Goal: Information Seeking & Learning: Understand process/instructions

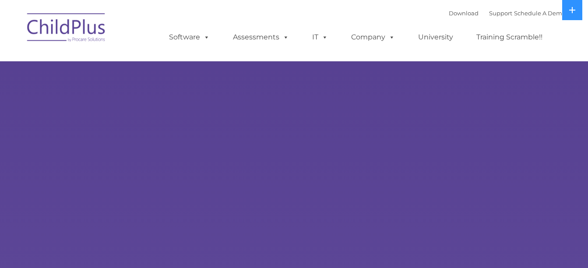
select select "MEDIUM"
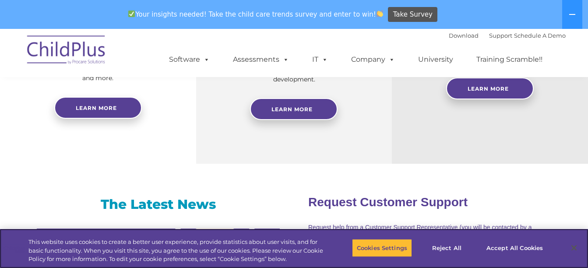
scroll to position [445, 0]
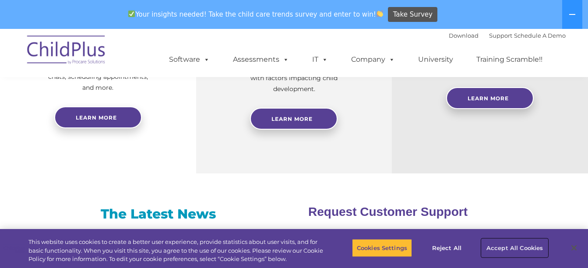
click at [523, 249] on button "Accept All Cookies" at bounding box center [515, 248] width 66 height 18
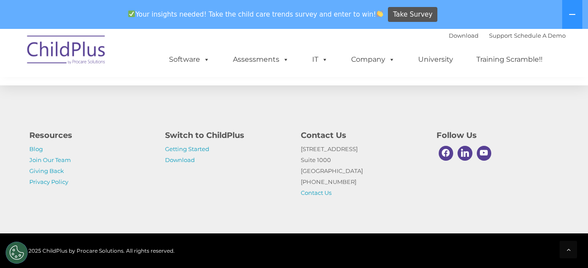
scroll to position [1050, 0]
click at [200, 148] on link "Getting Started" at bounding box center [187, 148] width 44 height 7
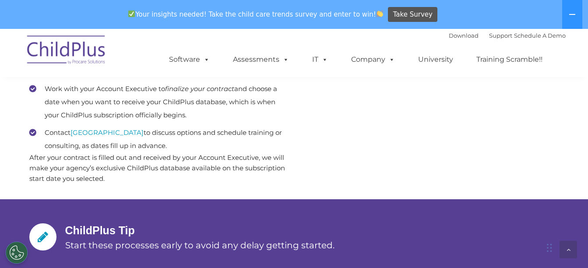
scroll to position [549, 0]
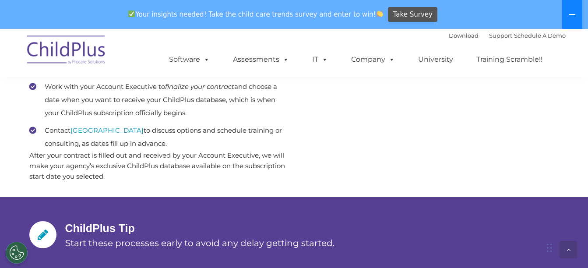
click at [575, 4] on button at bounding box center [572, 14] width 20 height 29
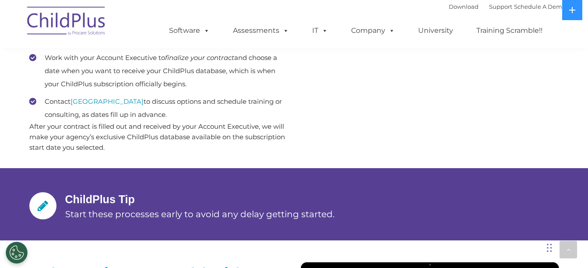
click at [123, 7] on div "Download Support | Schedule A Demo  MENU MENU Software ChildPlus: The original…" at bounding box center [294, 24] width 543 height 48
